Goal: Information Seeking & Learning: Learn about a topic

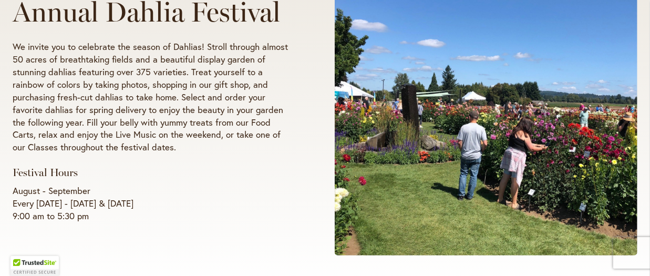
scroll to position [274, 0]
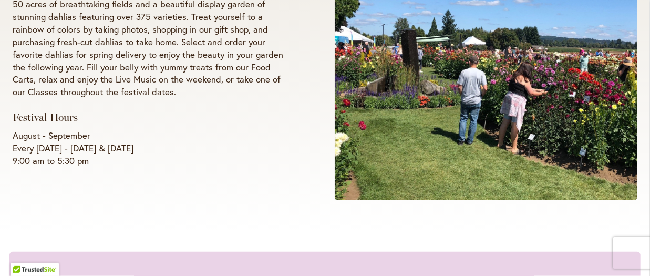
drag, startPoint x: 593, startPoint y: 114, endPoint x: 495, endPoint y: 127, distance: 98.6
click at [513, 124] on span at bounding box center [486, 42] width 303 height 315
drag, startPoint x: 495, startPoint y: 127, endPoint x: 470, endPoint y: 132, distance: 26.3
click at [481, 130] on span at bounding box center [486, 42] width 303 height 315
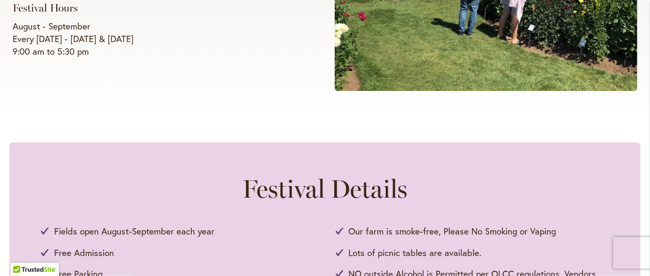
scroll to position [219, 0]
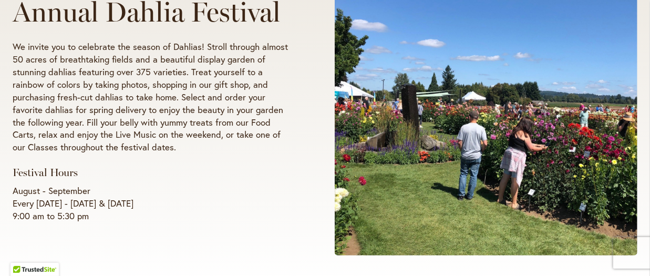
click at [193, 186] on p "August - September Every Wednesday - Sunday & Labor Day 9:00 am to 5:30 pm" at bounding box center [154, 203] width 282 height 38
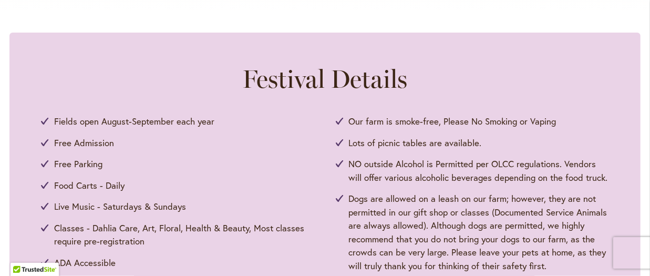
scroll to position [548, 0]
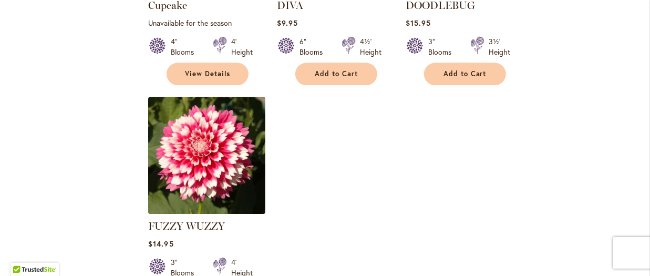
scroll to position [1371, 0]
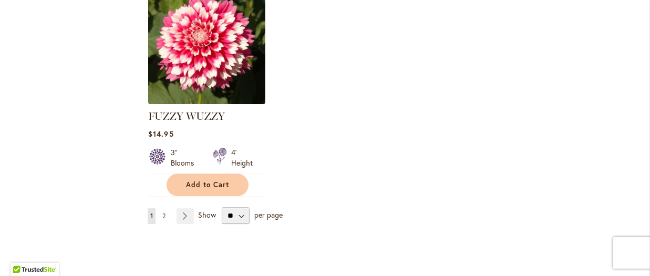
click at [165, 212] on span "2" at bounding box center [163, 216] width 3 height 8
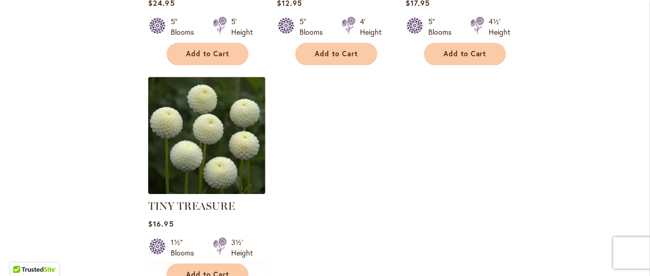
scroll to position [1391, 0]
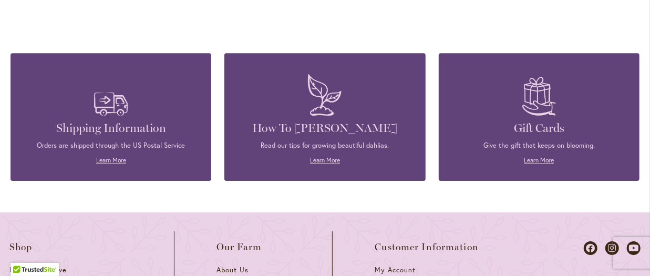
scroll to position [1720, 0]
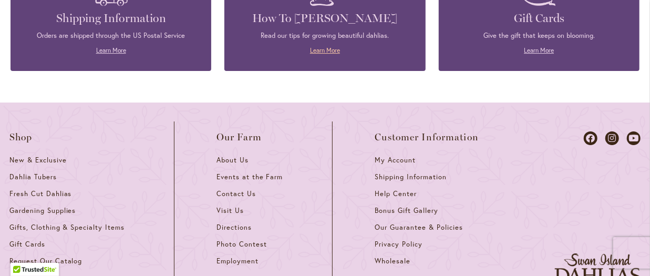
click at [325, 46] on link "Learn More" at bounding box center [325, 50] width 30 height 8
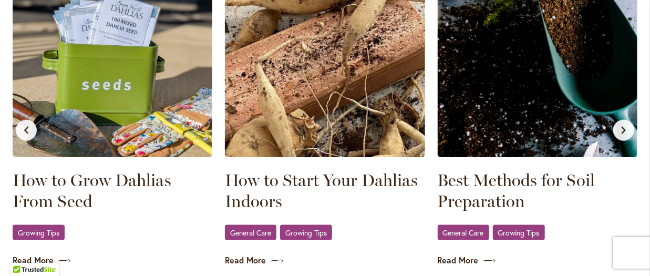
scroll to position [603, 0]
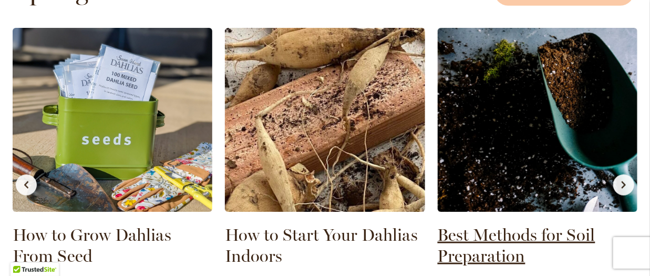
click at [488, 230] on link "Best Methods for Soil Preparation" at bounding box center [538, 245] width 200 height 42
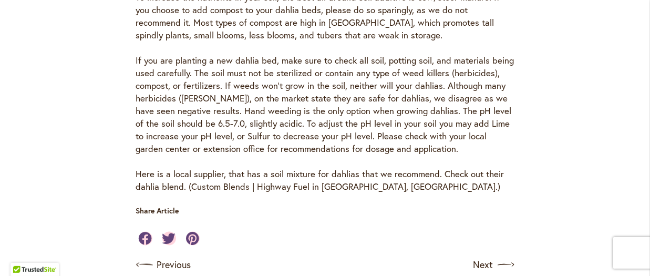
scroll to position [143, 0]
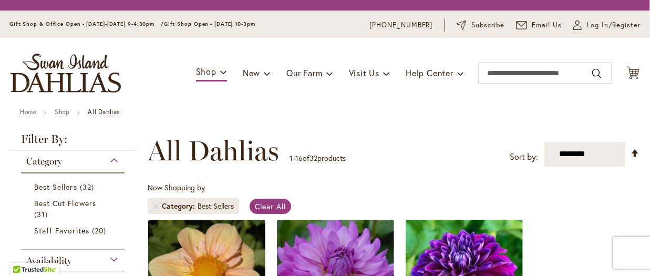
scroll to position [1720, 0]
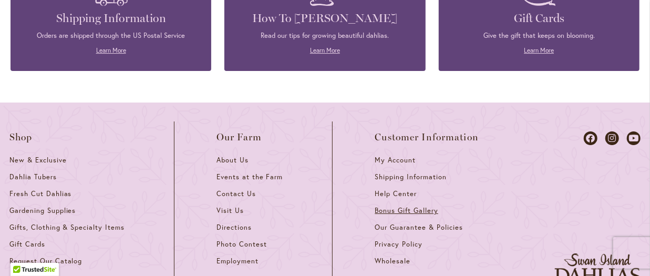
click at [382, 206] on span "Bonus Gift Gallery" at bounding box center [406, 210] width 63 height 9
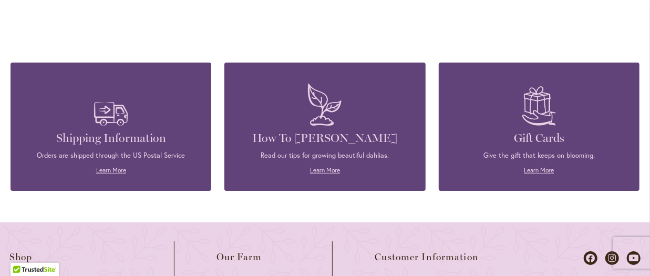
scroll to position [2029, 0]
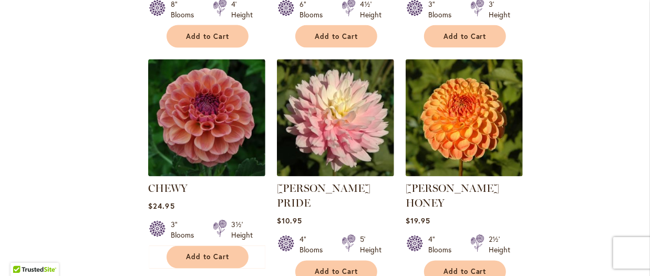
scroll to position [623, 0]
